Goal: Find specific page/section: Find specific page/section

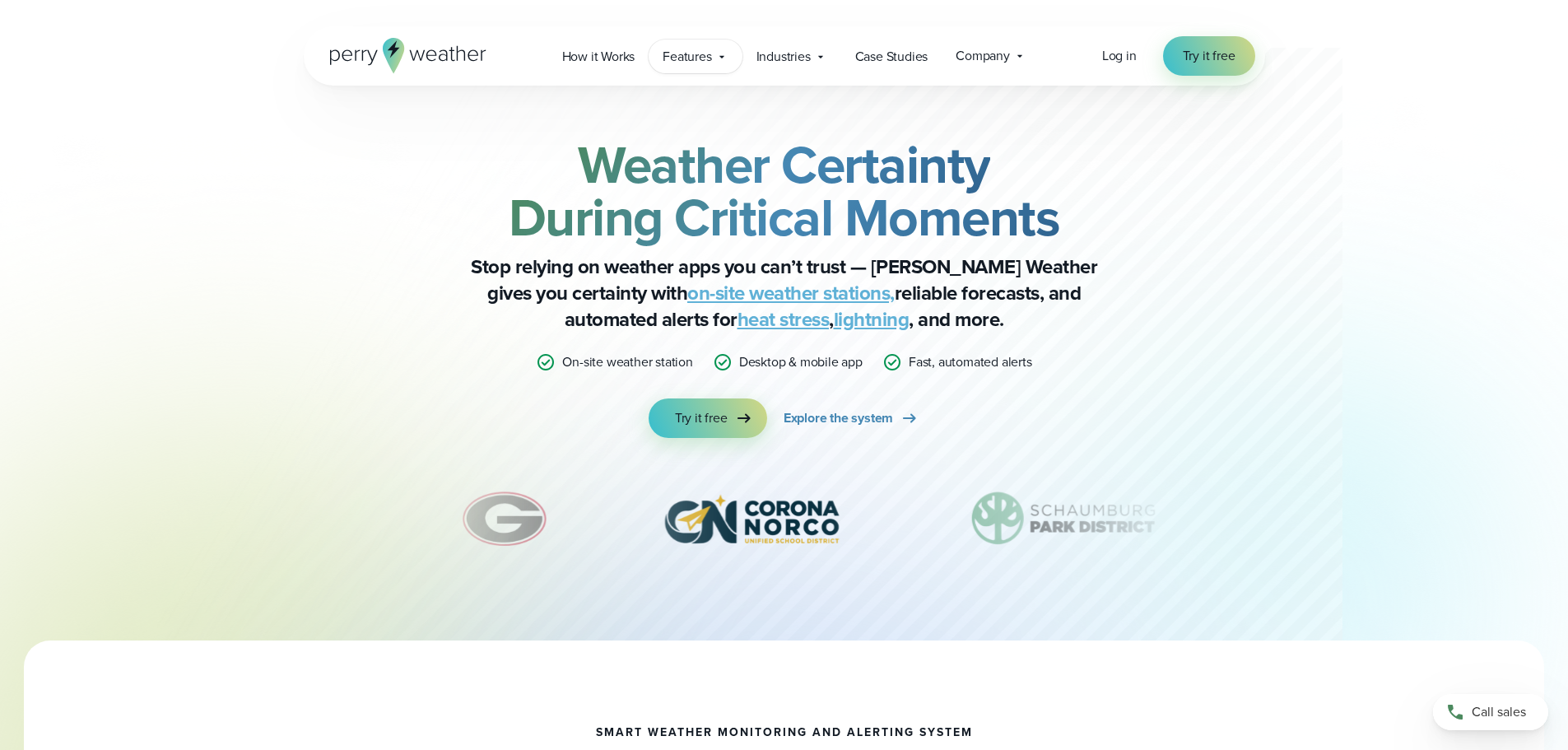
click at [726, 53] on icon at bounding box center [721, 56] width 14 height 14
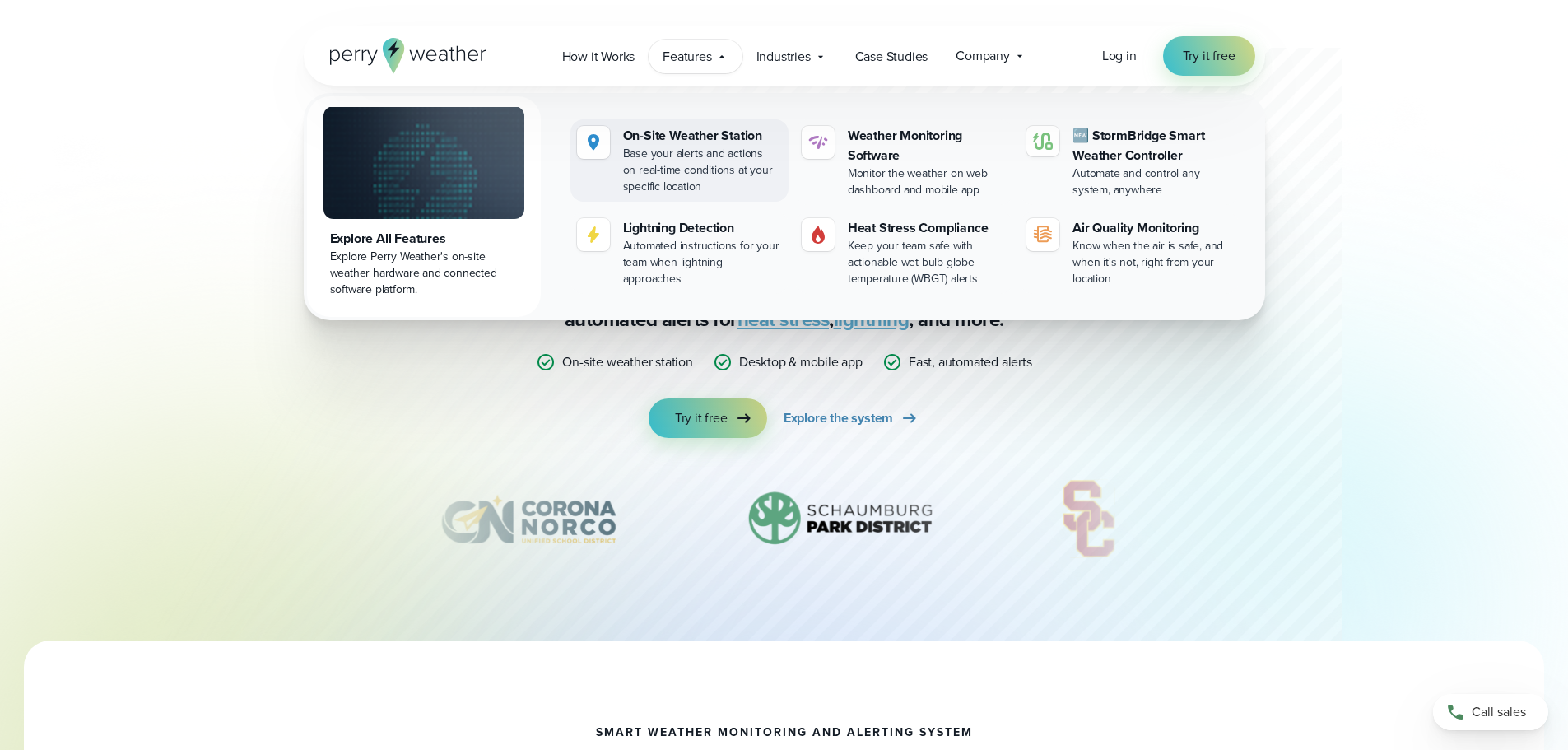
click at [682, 141] on div "On-Site Weather Station" at bounding box center [702, 136] width 159 height 20
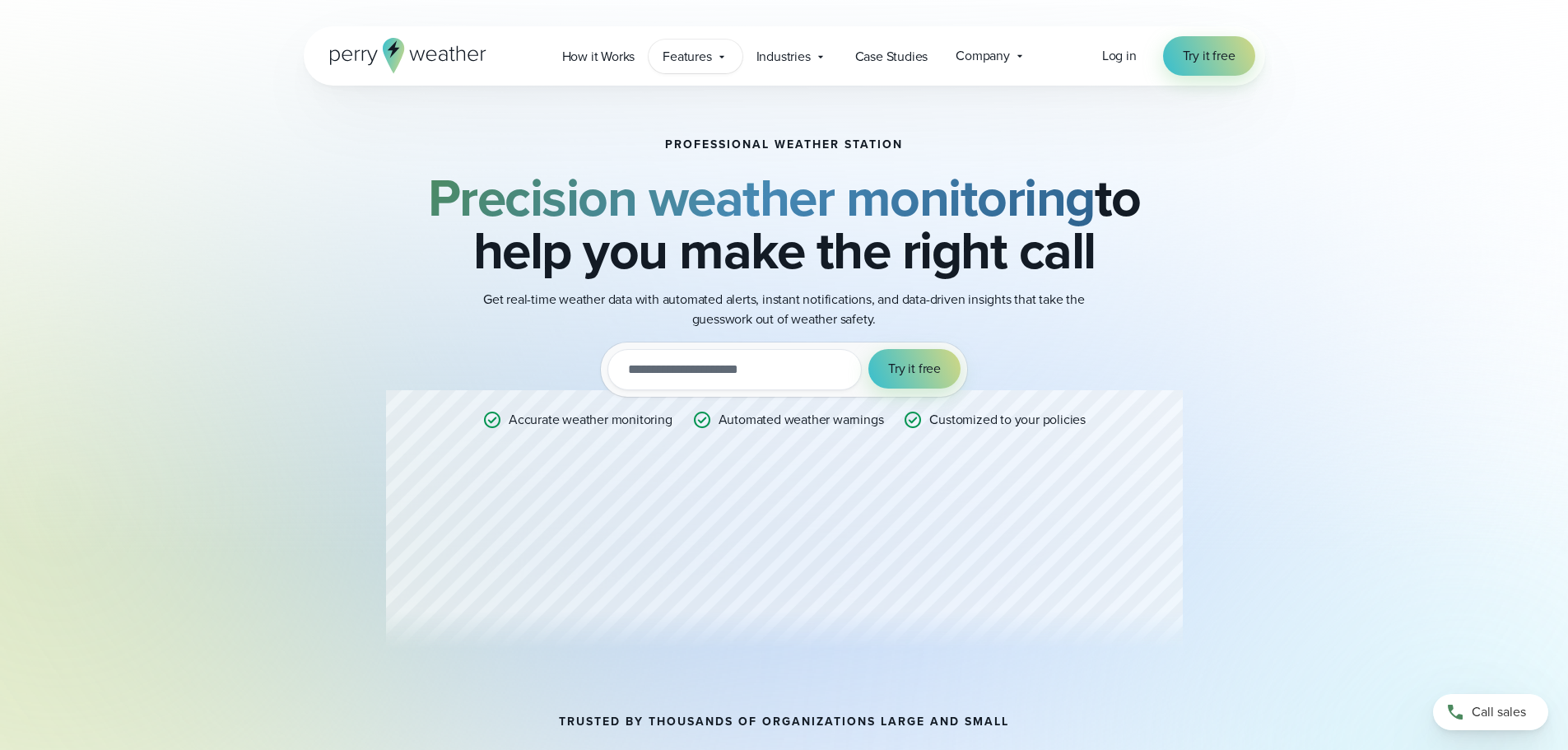
click at [717, 55] on icon at bounding box center [721, 56] width 14 height 14
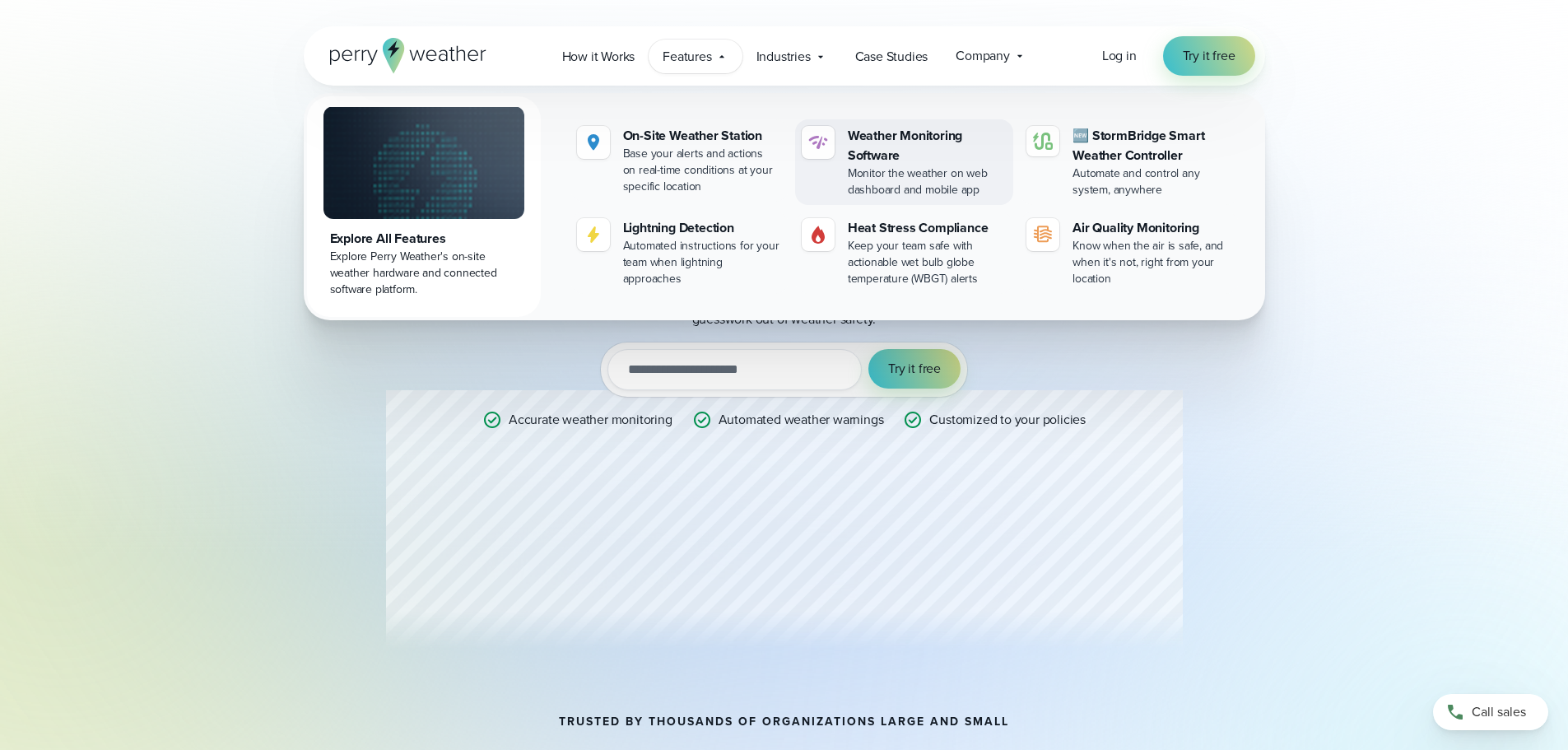
click at [910, 146] on div "Weather Monitoring Software" at bounding box center [926, 146] width 159 height 40
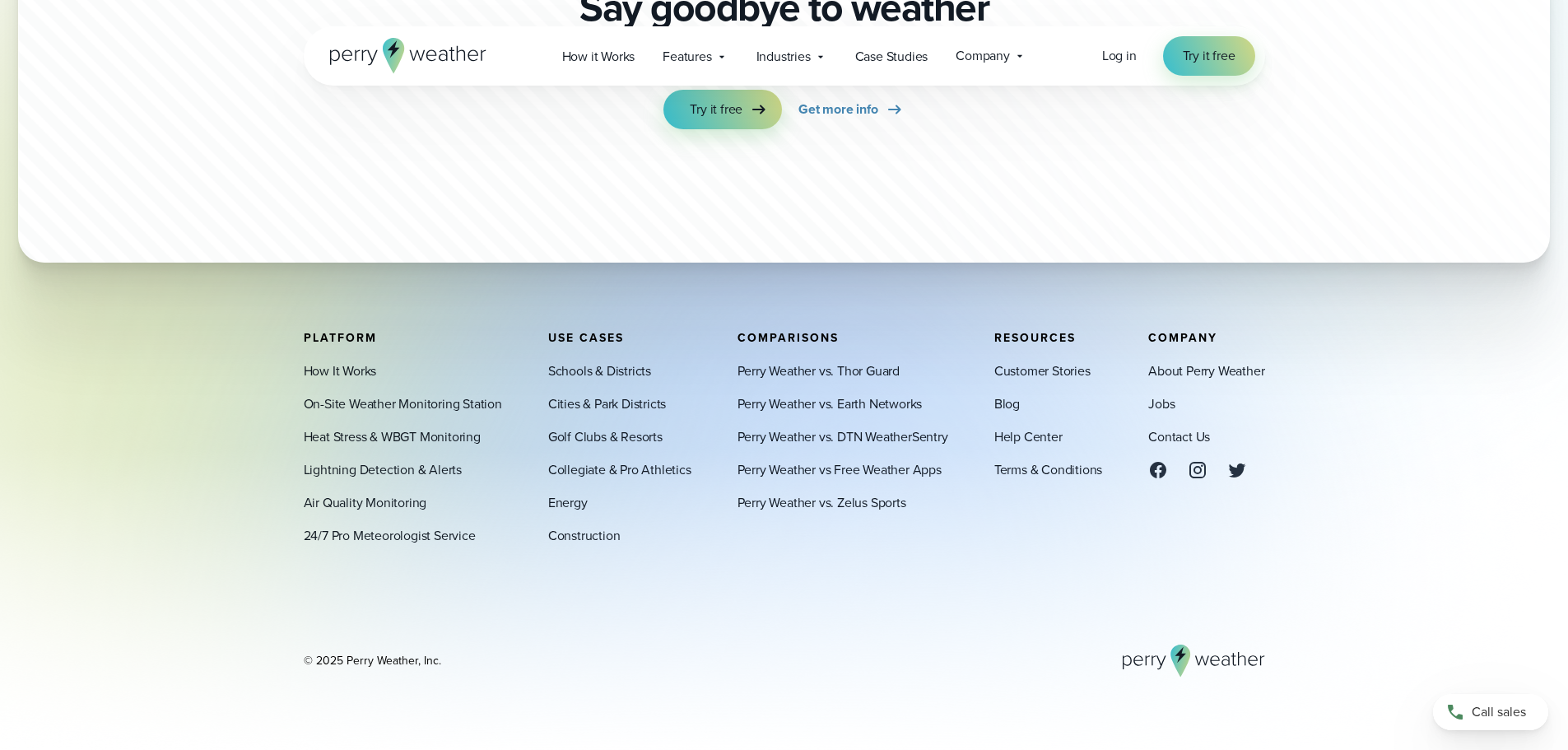
scroll to position [5025, 0]
click at [851, 103] on span "Get more info" at bounding box center [837, 107] width 79 height 20
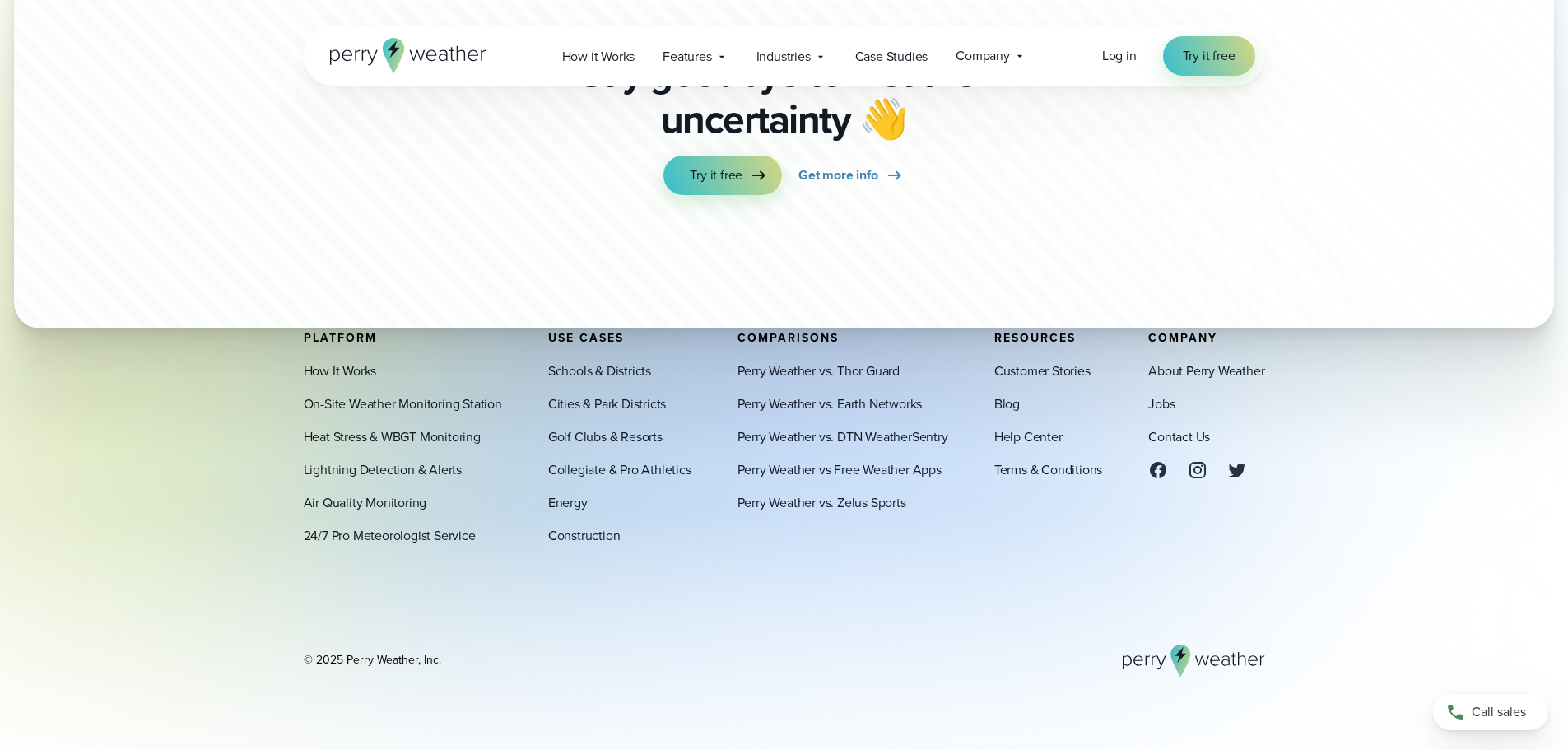
scroll to position [4985, 0]
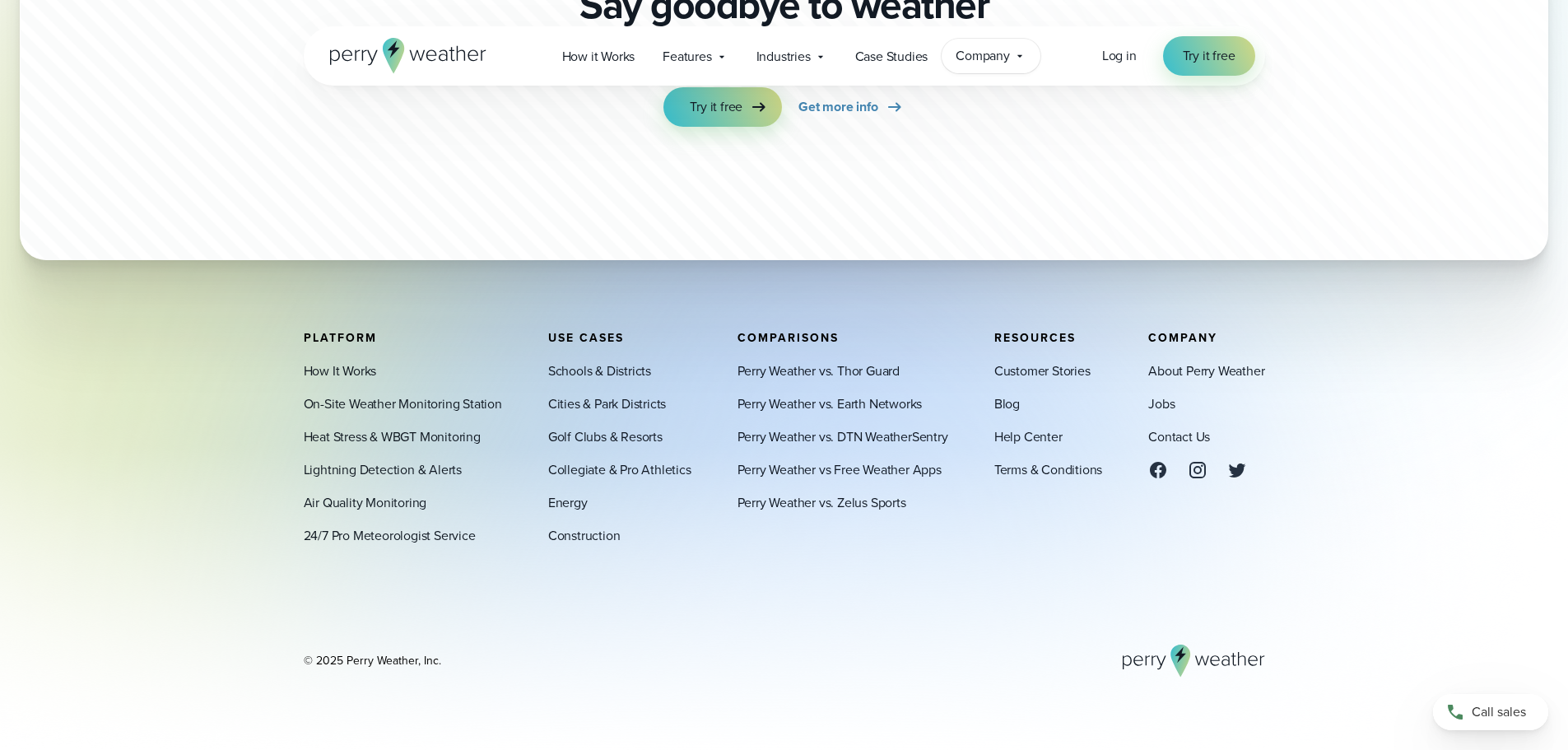
click at [1021, 56] on icon at bounding box center [1020, 56] width 5 height 3
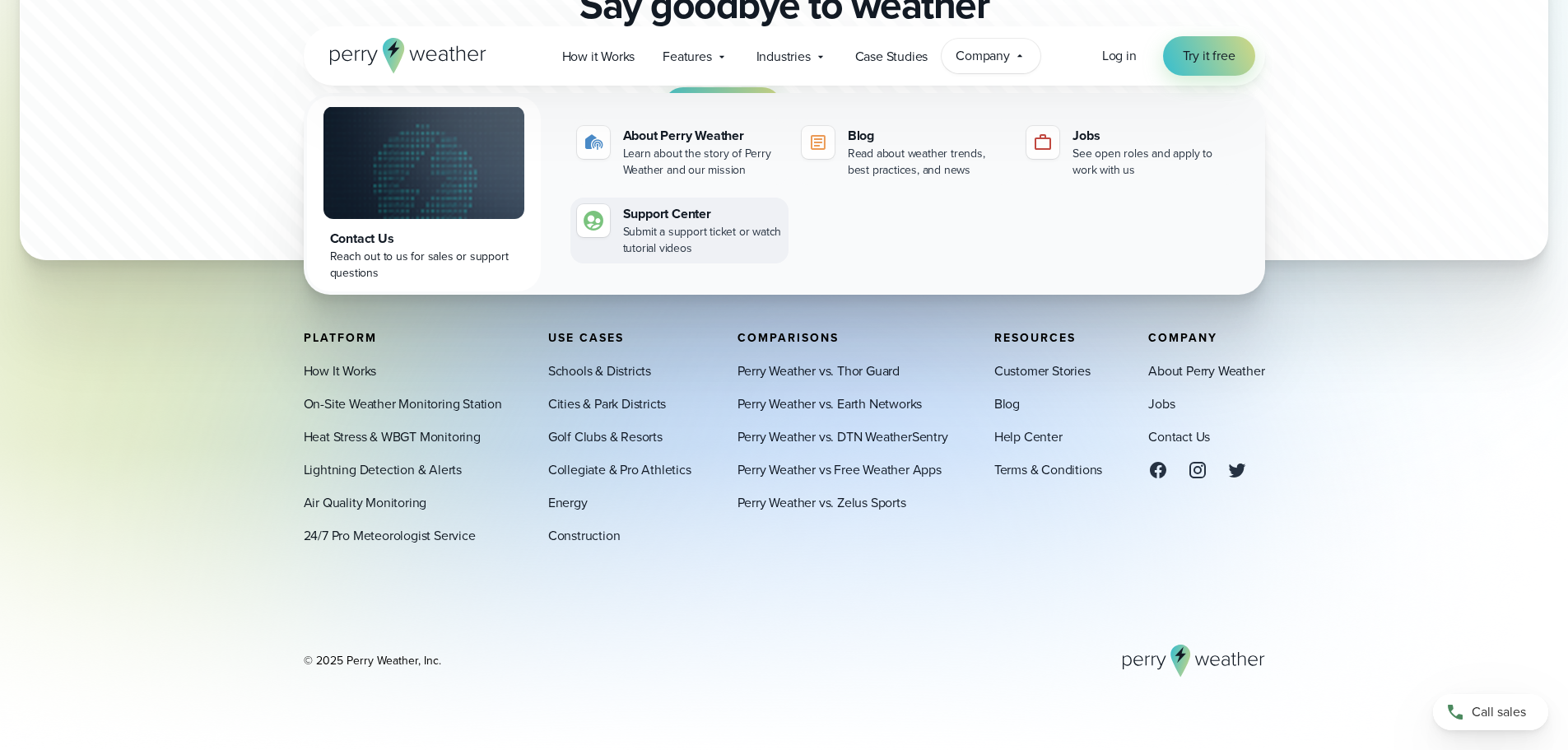
click at [679, 231] on div "Submit a support ticket or watch tutorial videos" at bounding box center [702, 240] width 159 height 33
